Goal: Use online tool/utility: Use online tool/utility

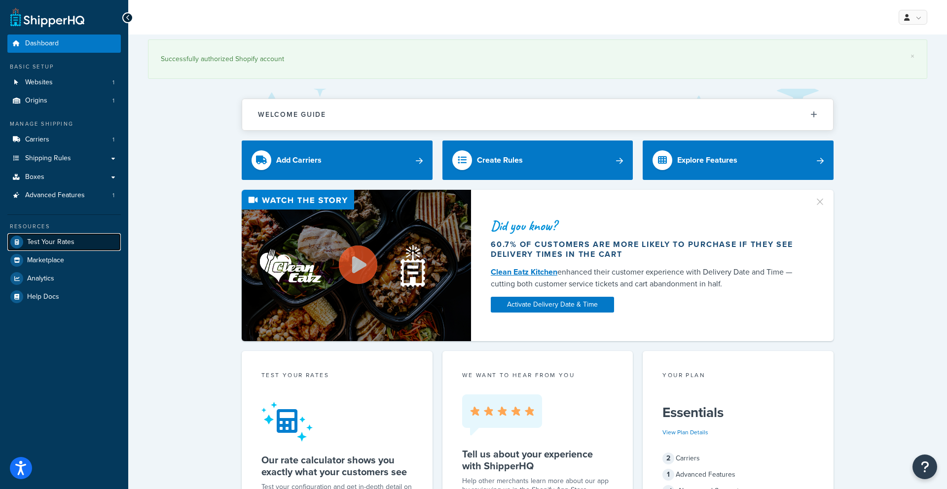
click at [33, 243] on span "Test Your Rates" at bounding box center [50, 242] width 47 height 8
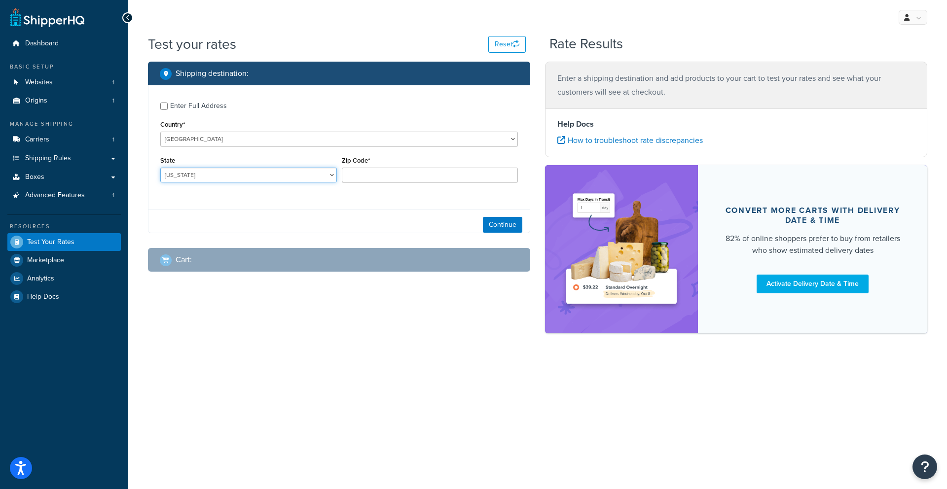
click at [278, 174] on select "[US_STATE] [US_STATE] [US_STATE] [US_STATE] [US_STATE] Armed Forces Americas Ar…" at bounding box center [248, 175] width 177 height 15
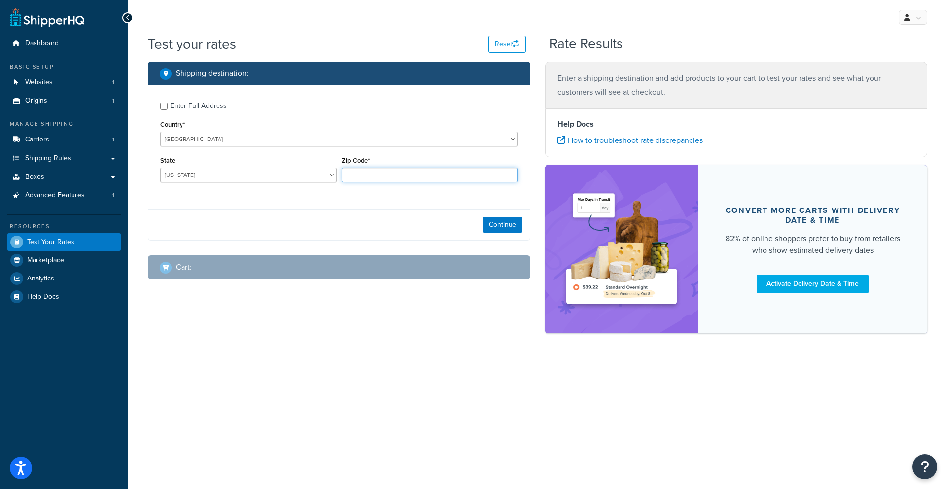
click at [369, 177] on input "Zip Code*" at bounding box center [430, 175] width 177 height 15
type input "21122"
click at [282, 174] on select "[US_STATE] [US_STATE] [US_STATE] [US_STATE] [US_STATE] Armed Forces Americas Ar…" at bounding box center [248, 175] width 177 height 15
click at [244, 178] on select "[US_STATE] [US_STATE] [US_STATE] [US_STATE] [US_STATE] Armed Forces Americas Ar…" at bounding box center [248, 175] width 177 height 15
select select "MD"
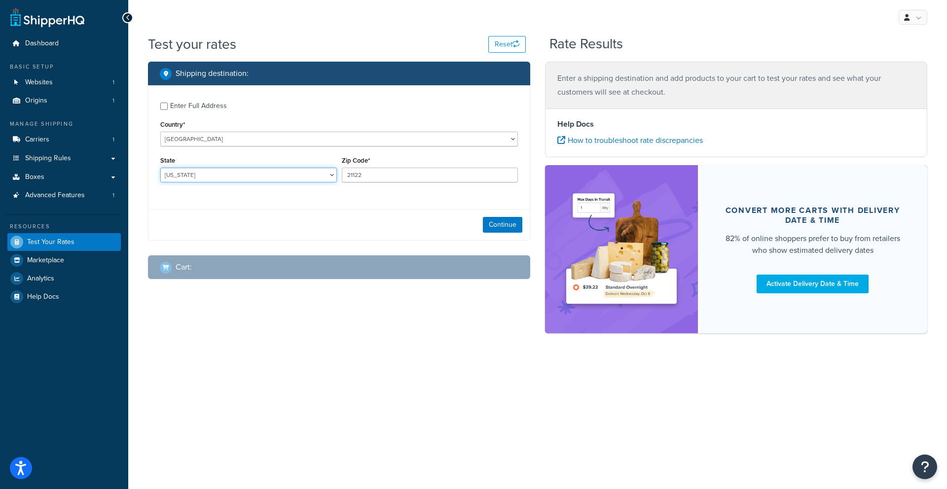
click at [160, 168] on select "[US_STATE] [US_STATE] [US_STATE] [US_STATE] [US_STATE] Armed Forces Americas Ar…" at bounding box center [248, 175] width 177 height 15
click at [490, 227] on button "Continue" at bounding box center [502, 225] width 39 height 16
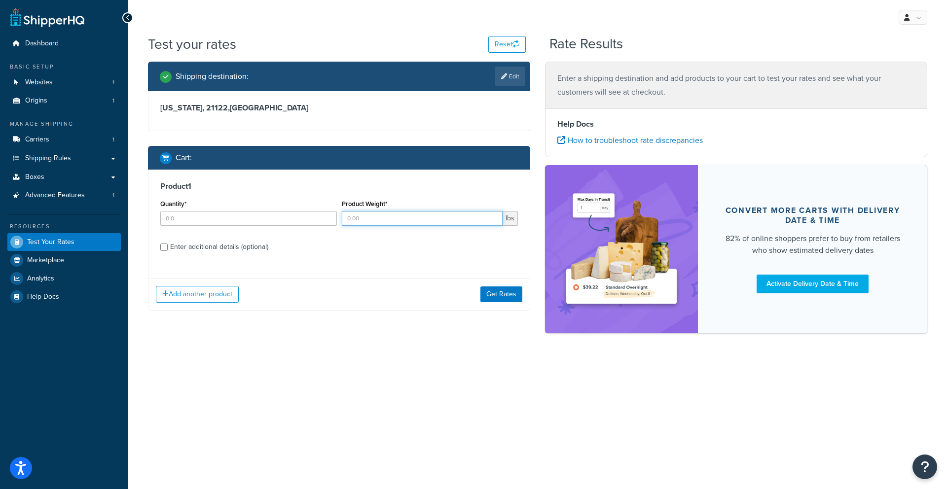
click at [379, 223] on input "Product Weight*" at bounding box center [422, 218] width 161 height 15
type input "75"
click at [307, 223] on input "Quantity*" at bounding box center [248, 218] width 177 height 15
type input "1"
click at [226, 245] on div "Enter additional details (optional)" at bounding box center [219, 247] width 98 height 14
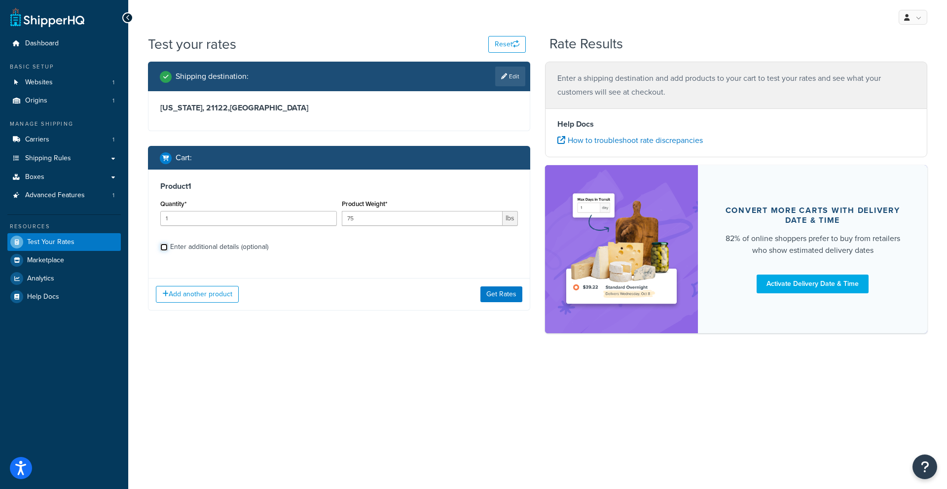
click at [168, 245] on input "Enter additional details (optional)" at bounding box center [163, 247] width 7 height 7
checkbox input "true"
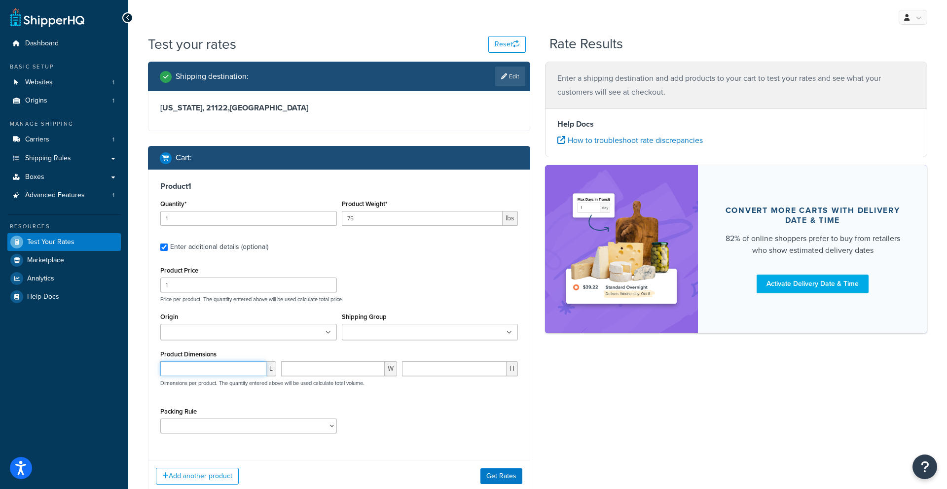
click at [185, 364] on input "number" at bounding box center [213, 368] width 106 height 15
type input "28"
click at [333, 369] on input "number" at bounding box center [333, 368] width 104 height 15
type input "31"
click at [222, 371] on input "28" at bounding box center [213, 368] width 106 height 15
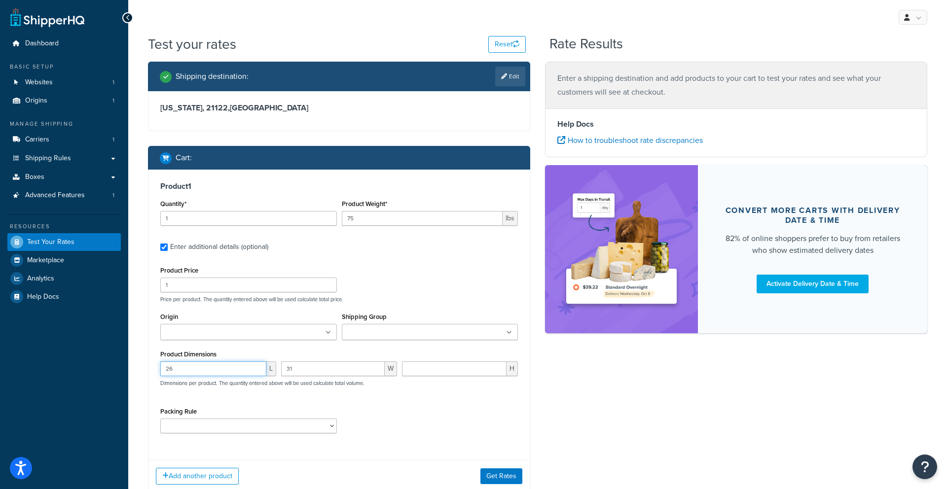
type input "26"
click at [430, 375] on input "number" at bounding box center [454, 368] width 105 height 15
type input "17"
click at [496, 472] on button "Get Rates" at bounding box center [501, 476] width 42 height 16
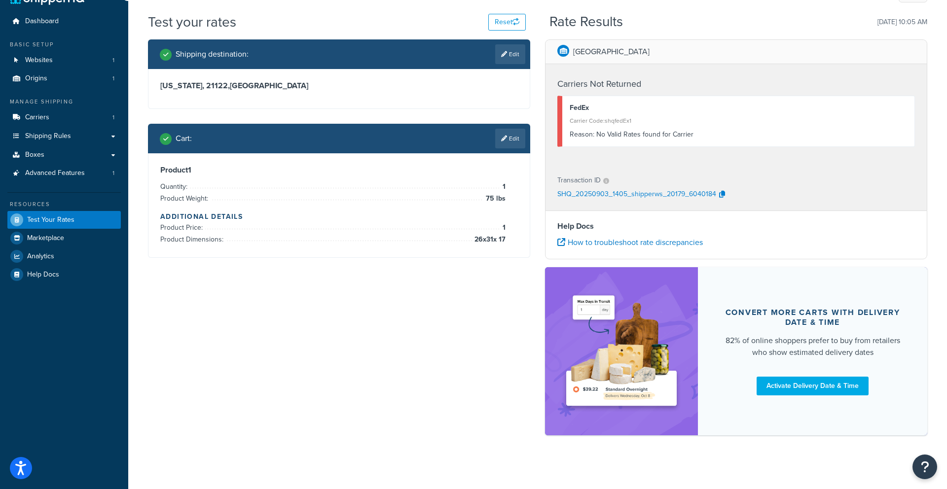
scroll to position [28, 0]
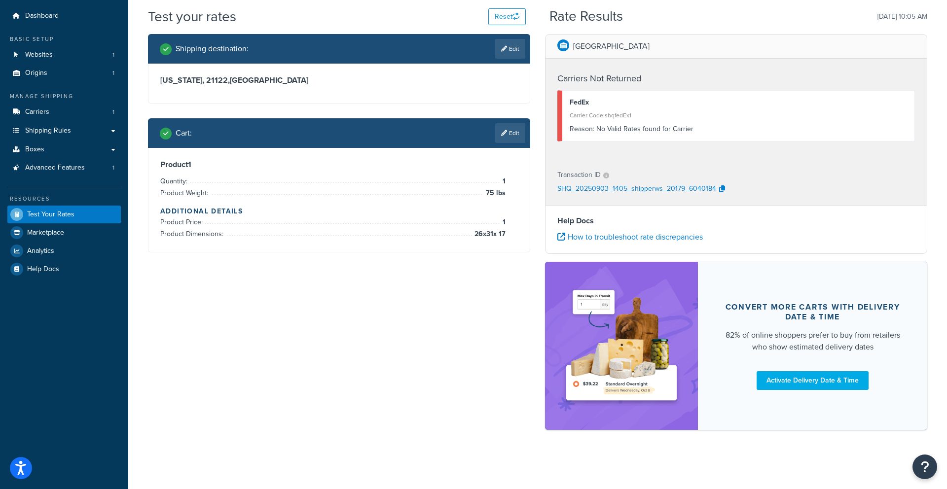
click at [508, 146] on div "Cart : Edit" at bounding box center [339, 133] width 382 height 30
click at [507, 142] on link "Edit" at bounding box center [510, 133] width 30 height 20
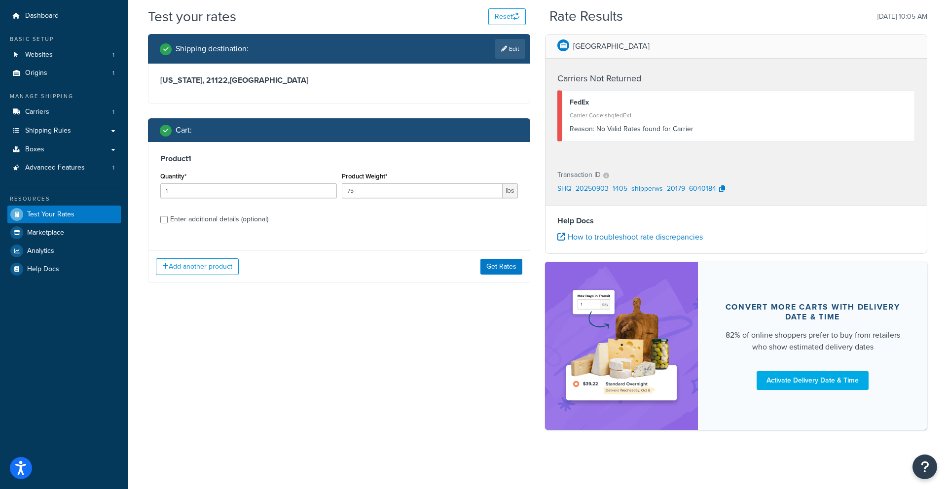
click at [223, 222] on div "Enter additional details (optional)" at bounding box center [219, 219] width 98 height 14
click at [168, 222] on input "Enter additional details (optional)" at bounding box center [163, 219] width 7 height 7
checkbox input "true"
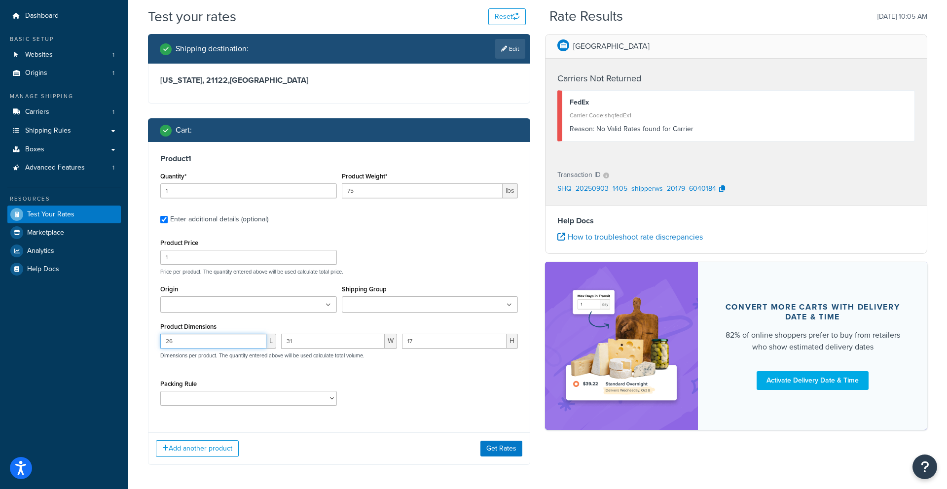
click at [247, 343] on input "26" at bounding box center [213, 341] width 106 height 15
type input "2"
type input "31"
click at [335, 339] on input "31" at bounding box center [333, 341] width 104 height 15
type input "3"
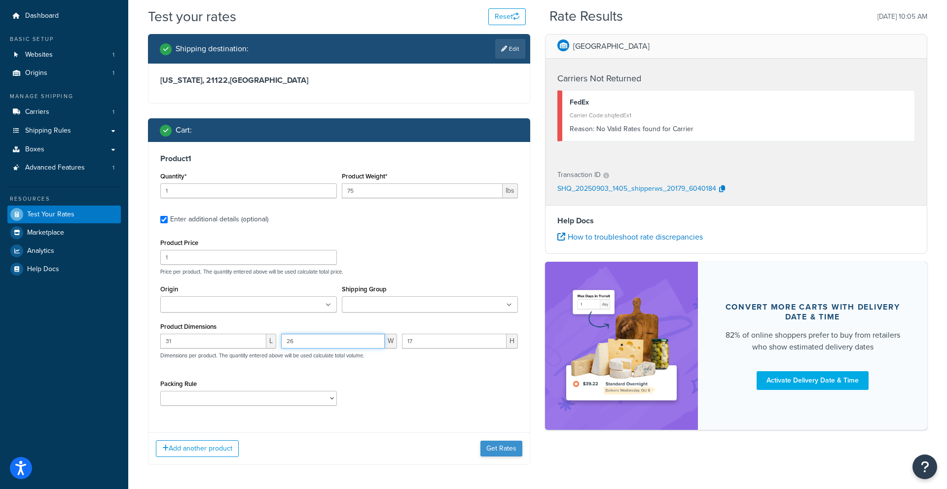
type input "26"
click at [490, 449] on button "Get Rates" at bounding box center [501, 449] width 42 height 16
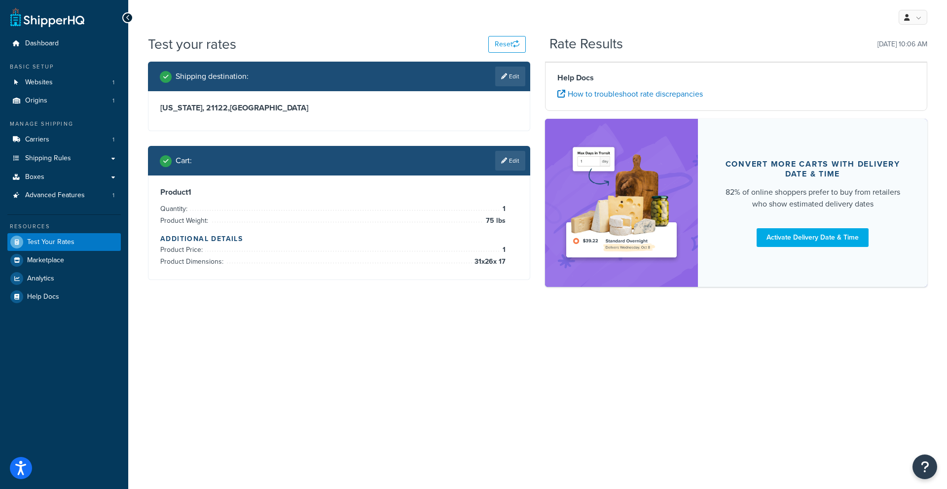
scroll to position [0, 0]
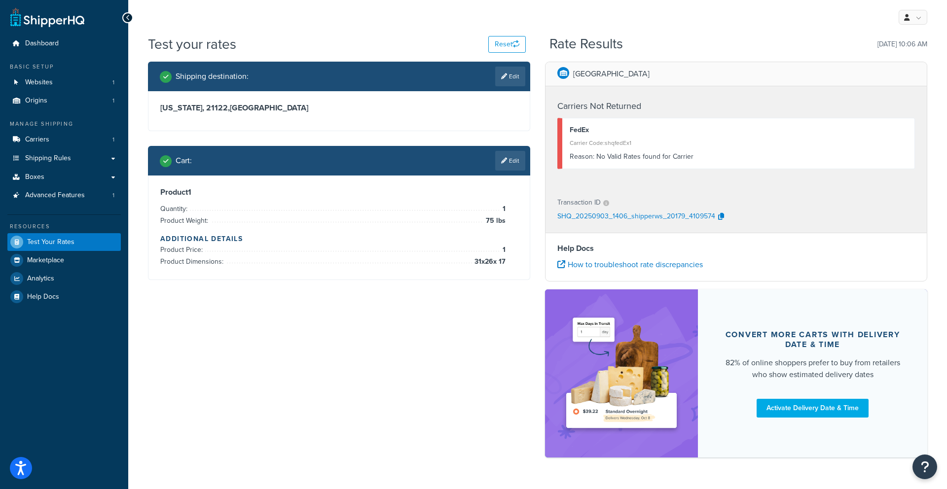
drag, startPoint x: 515, startPoint y: 159, endPoint x: 509, endPoint y: 161, distance: 6.2
click at [515, 159] on link "Edit" at bounding box center [510, 161] width 30 height 20
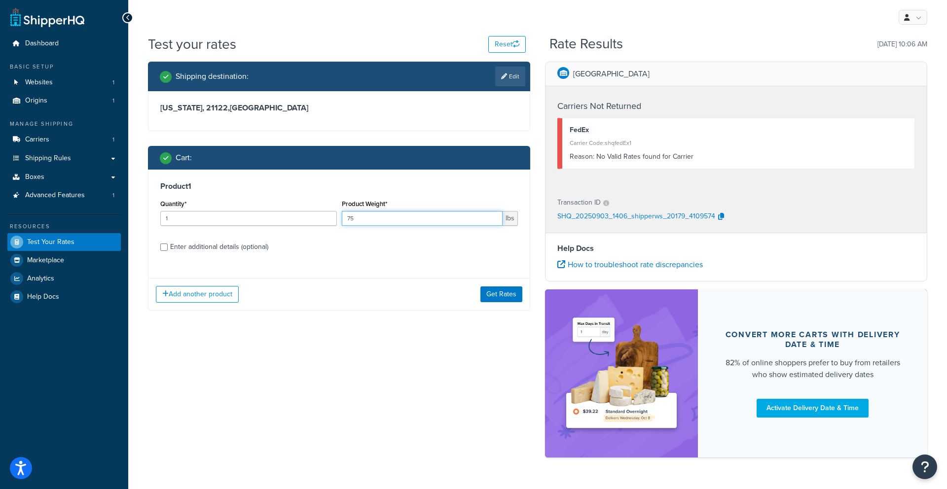
click at [423, 215] on input "75" at bounding box center [422, 218] width 161 height 15
click at [420, 217] on input "75" at bounding box center [422, 218] width 161 height 15
type input "70"
click at [492, 290] on button "Get Rates" at bounding box center [501, 294] width 42 height 16
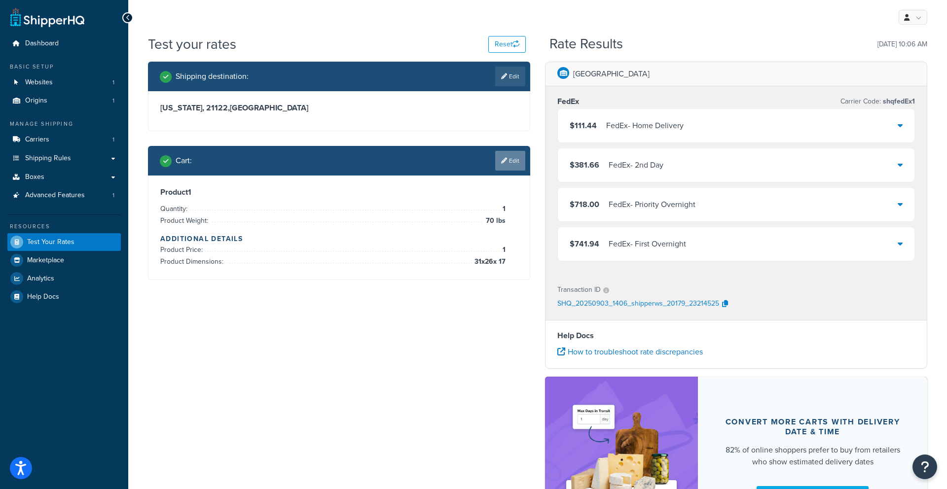
click at [501, 170] on link "Edit" at bounding box center [510, 161] width 30 height 20
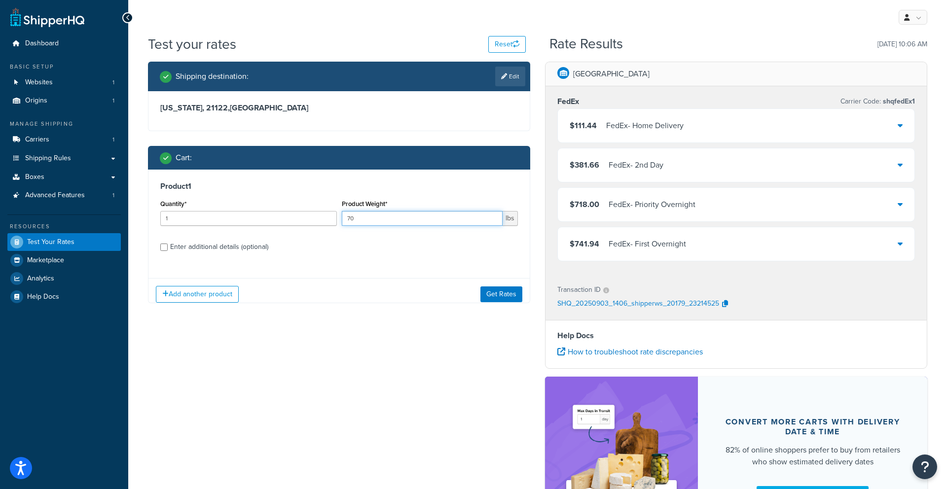
click at [384, 218] on input "70" at bounding box center [422, 218] width 161 height 15
type input "71"
click at [493, 290] on button "Get Rates" at bounding box center [501, 294] width 42 height 16
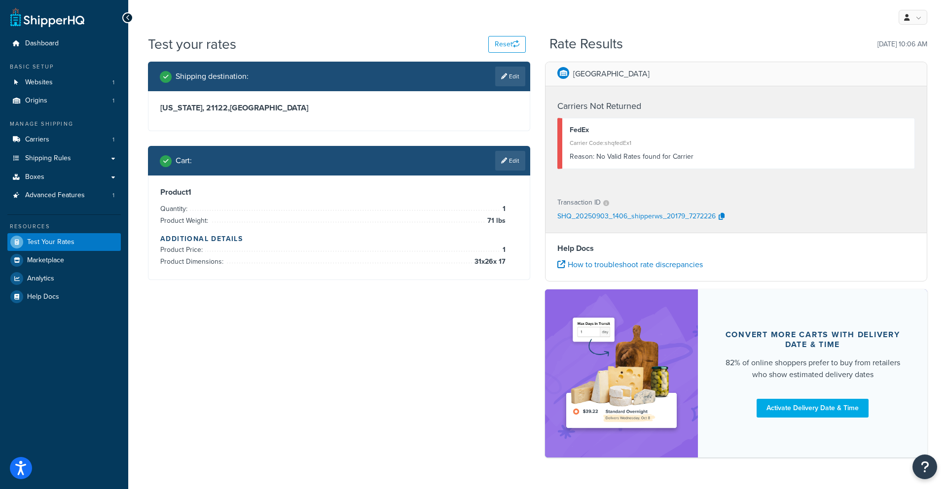
drag, startPoint x: 506, startPoint y: 160, endPoint x: 481, endPoint y: 187, distance: 37.3
click at [506, 160] on link "Edit" at bounding box center [510, 161] width 30 height 20
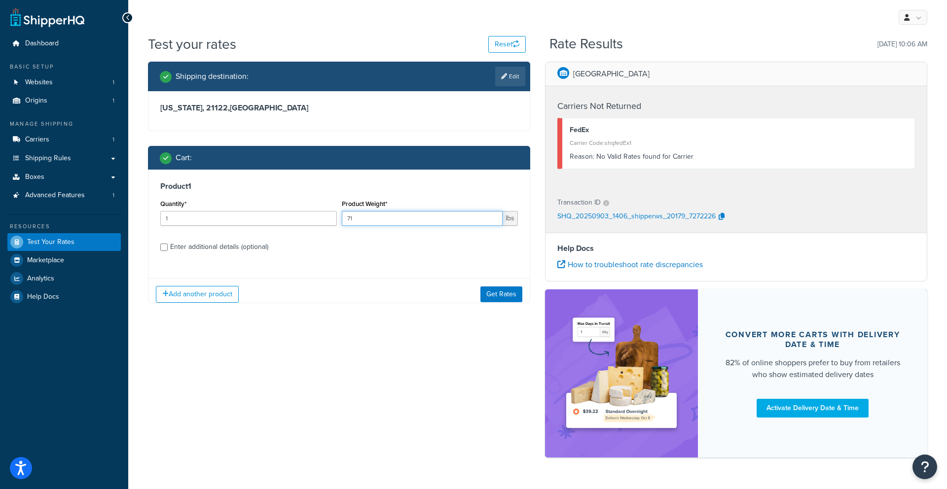
click at [385, 221] on input "71" at bounding box center [422, 218] width 161 height 15
type input "70"
click at [484, 292] on button "Get Rates" at bounding box center [501, 294] width 42 height 16
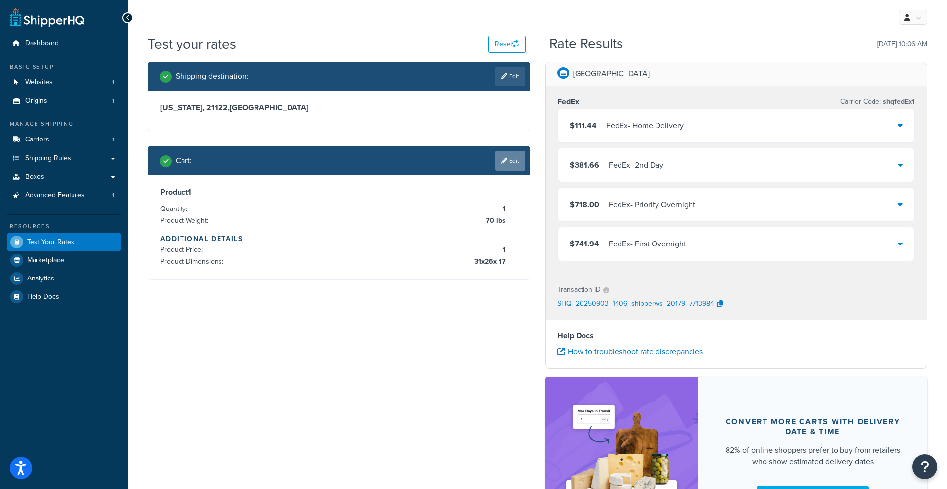
click at [504, 159] on icon at bounding box center [504, 161] width 6 height 6
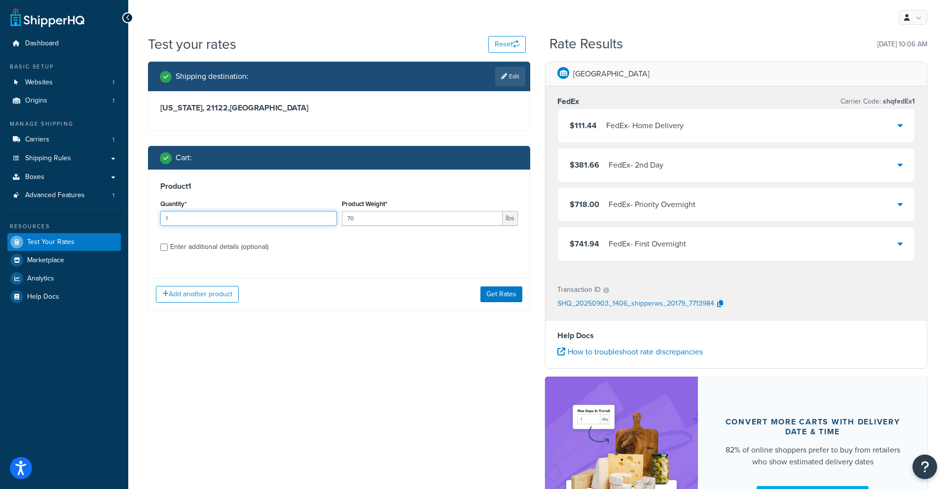
click at [197, 220] on input "1" at bounding box center [248, 218] width 177 height 15
type input "2"
click at [487, 294] on button "Get Rates" at bounding box center [501, 294] width 42 height 16
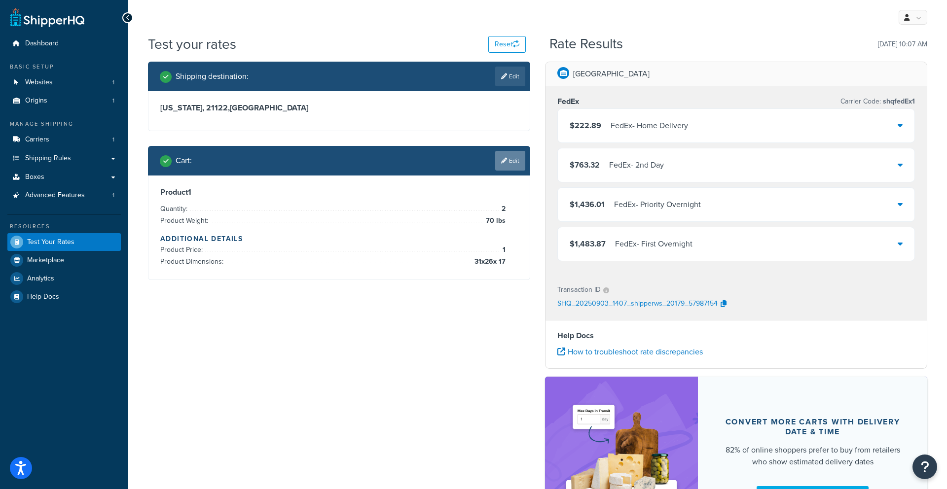
click at [507, 162] on link "Edit" at bounding box center [510, 161] width 30 height 20
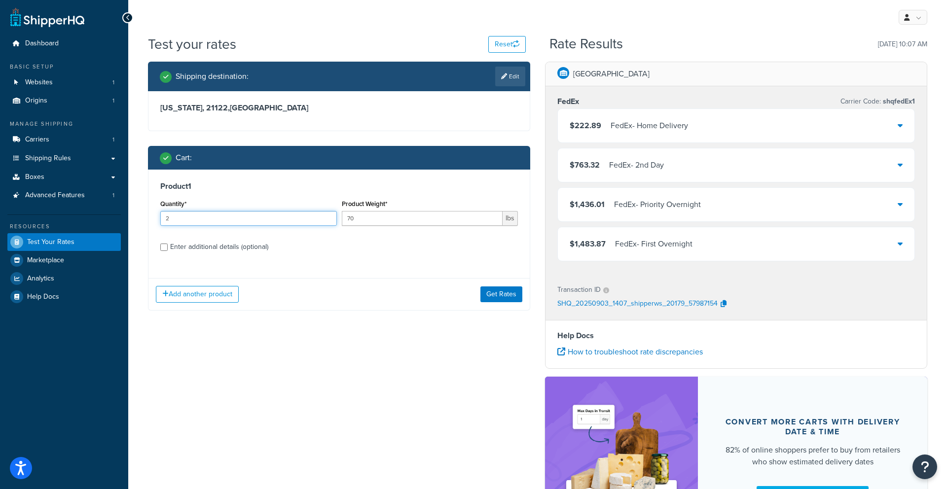
click at [251, 220] on input "2" at bounding box center [248, 218] width 177 height 15
type input "1"
click at [489, 295] on button "Get Rates" at bounding box center [501, 294] width 42 height 16
